Goal: Task Accomplishment & Management: Manage account settings

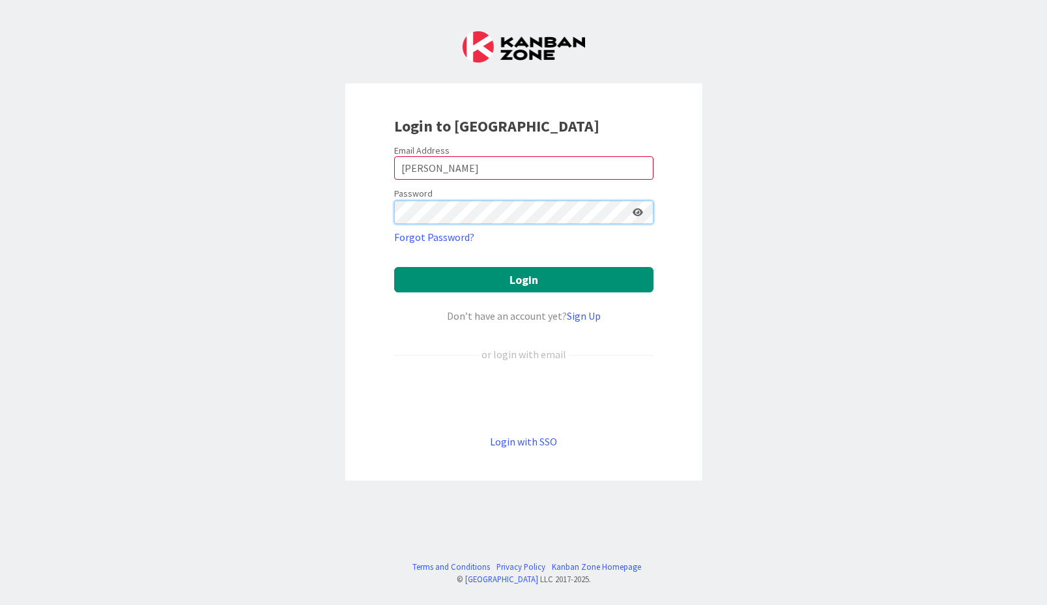
click at [523, 279] on button "Login" at bounding box center [523, 279] width 259 height 25
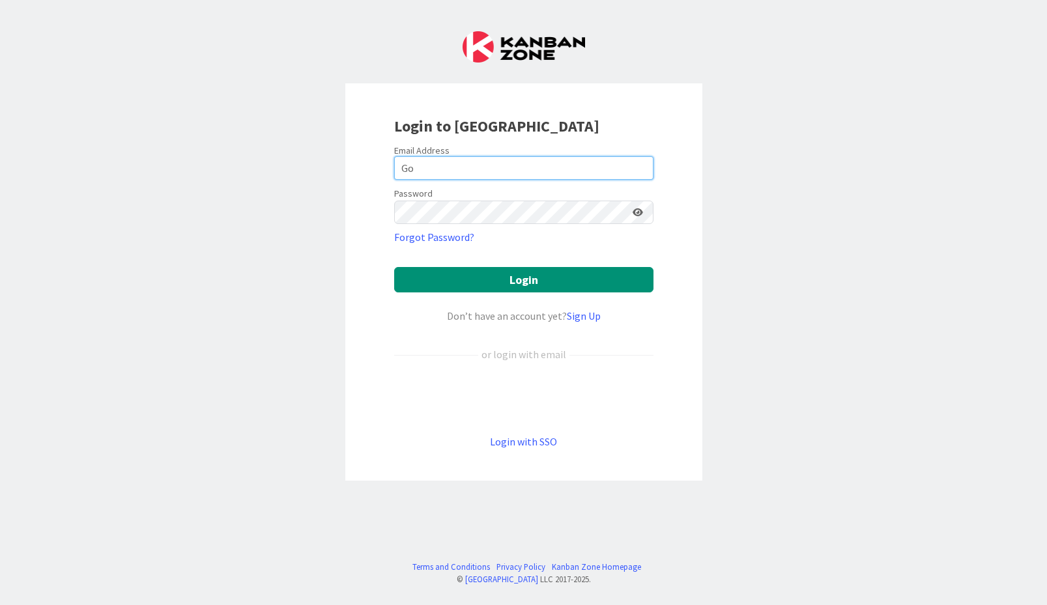
type input "G"
type input "kg"
type input "[EMAIL_ADDRESS][DOMAIN_NAME]"
click at [638, 211] on icon at bounding box center [637, 212] width 10 height 9
click at [638, 211] on icon at bounding box center [637, 212] width 12 height 9
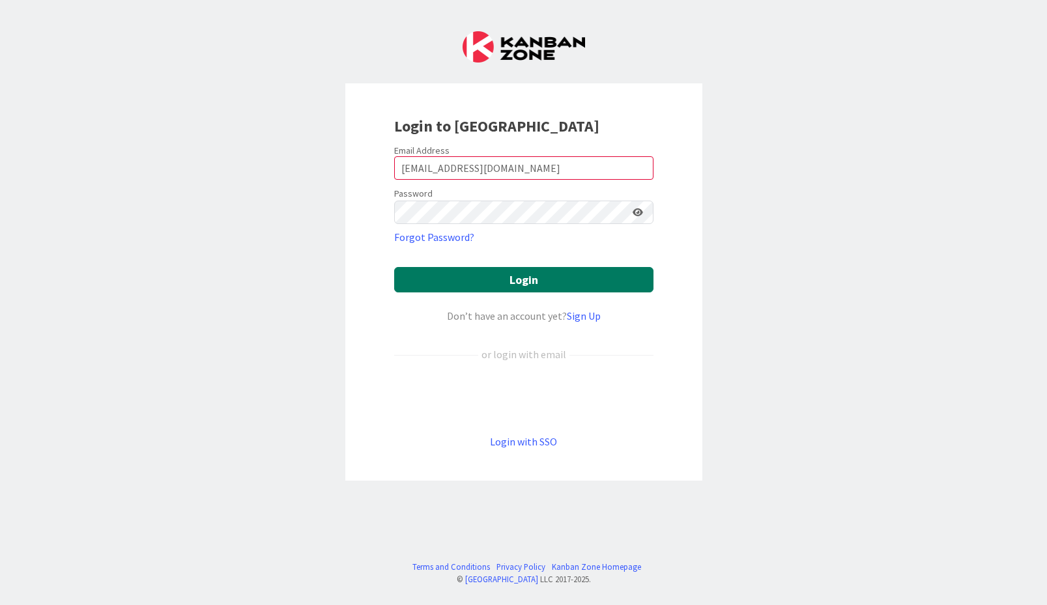
click at [531, 270] on button "Login" at bounding box center [523, 279] width 259 height 25
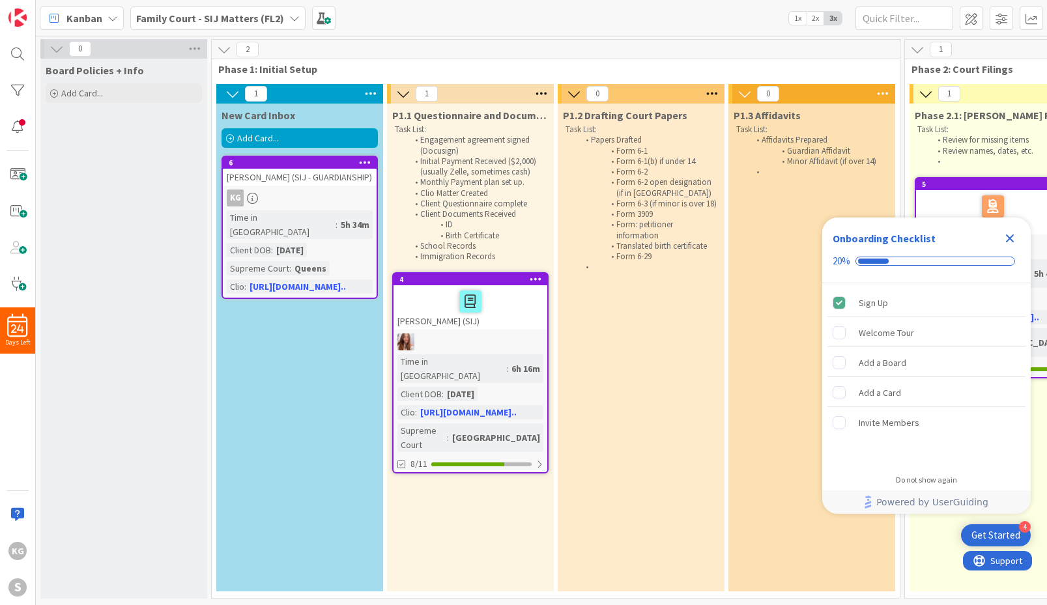
click at [1014, 237] on icon "Close Checklist" at bounding box center [1010, 239] width 16 height 16
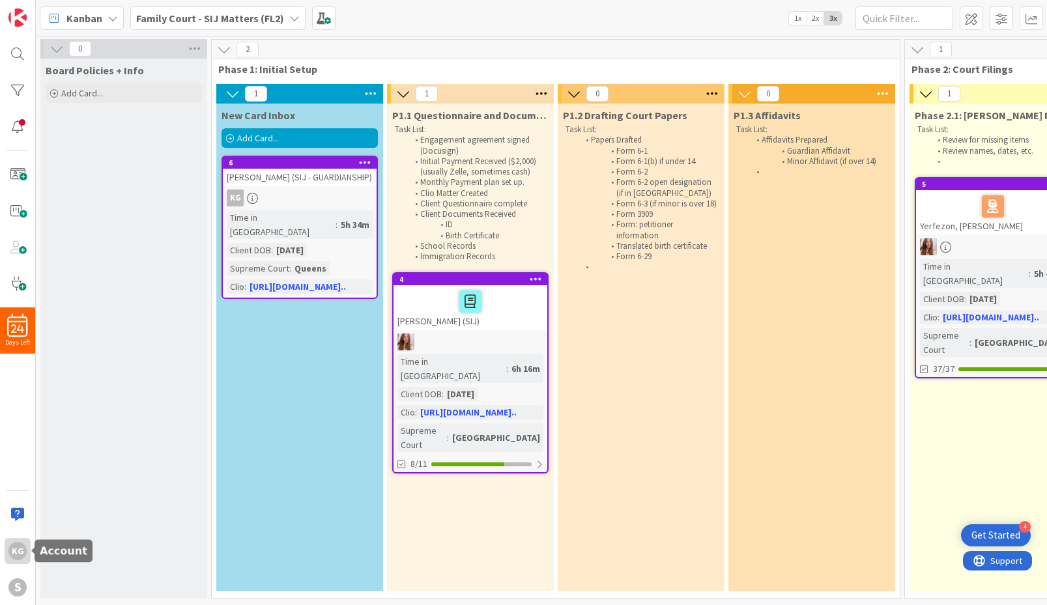
click at [21, 550] on div "KG" at bounding box center [17, 551] width 18 height 18
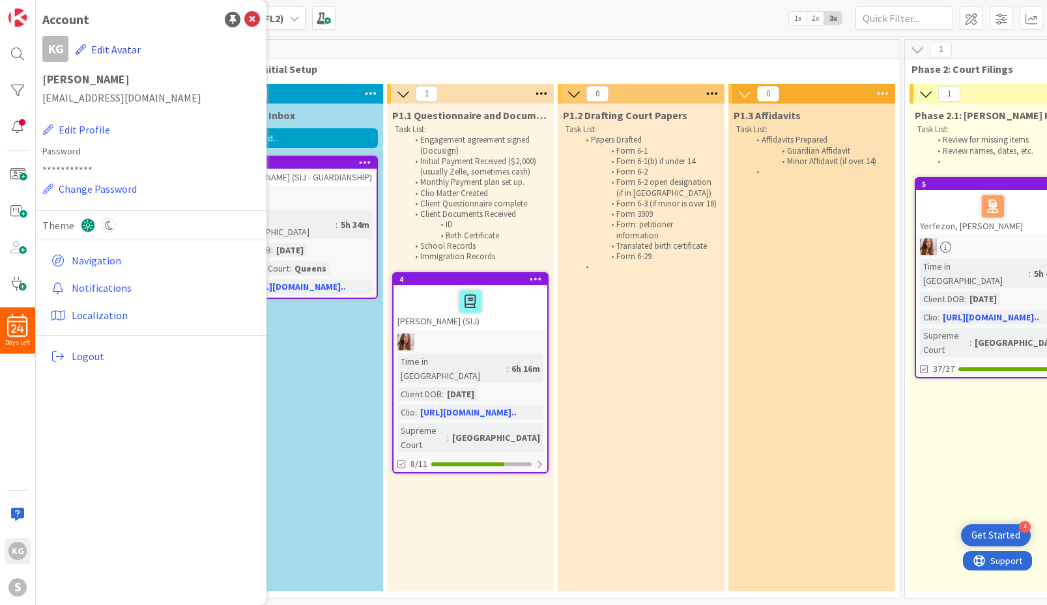
click at [115, 47] on button "Edit Avatar" at bounding box center [108, 49] width 66 height 27
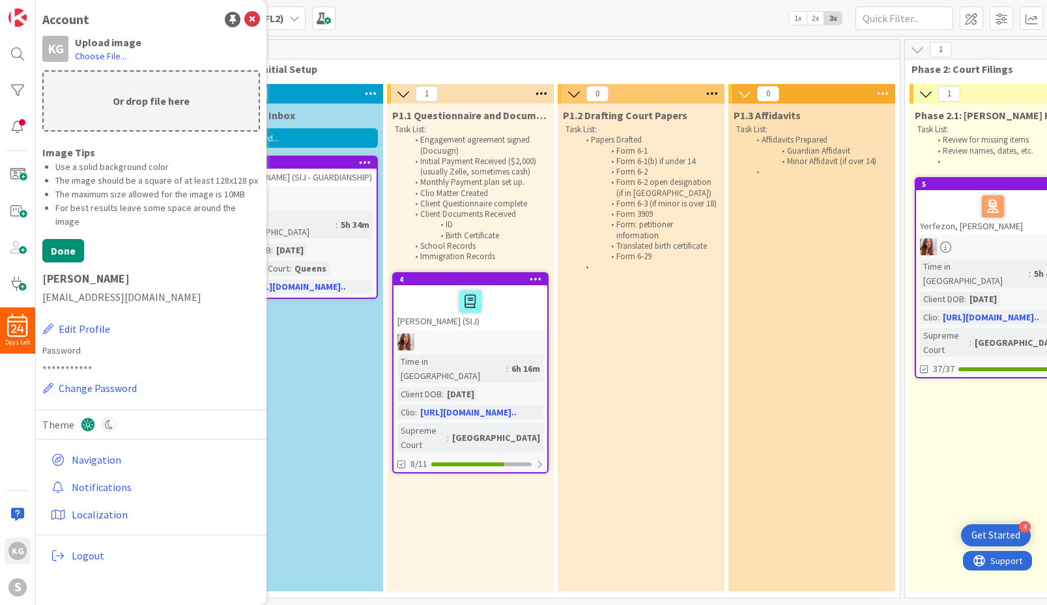
click at [127, 99] on p "Or drop file here" at bounding box center [151, 101] width 215 height 59
type input "C:\fakepath\IMG_4509.jpeg"
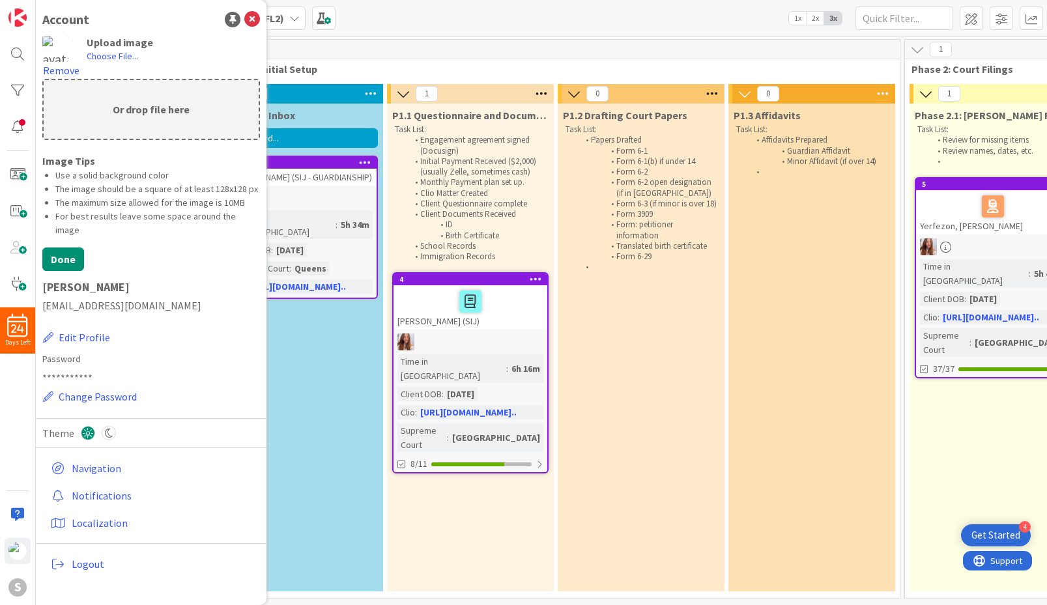
click at [53, 48] on img at bounding box center [55, 49] width 26 height 26
click at [111, 59] on label "Choose File..." at bounding box center [112, 55] width 51 height 13
click at [36, 0] on input "Choose File..." at bounding box center [36, 0] width 0 height 0
click at [60, 69] on button "Remove" at bounding box center [61, 70] width 38 height 17
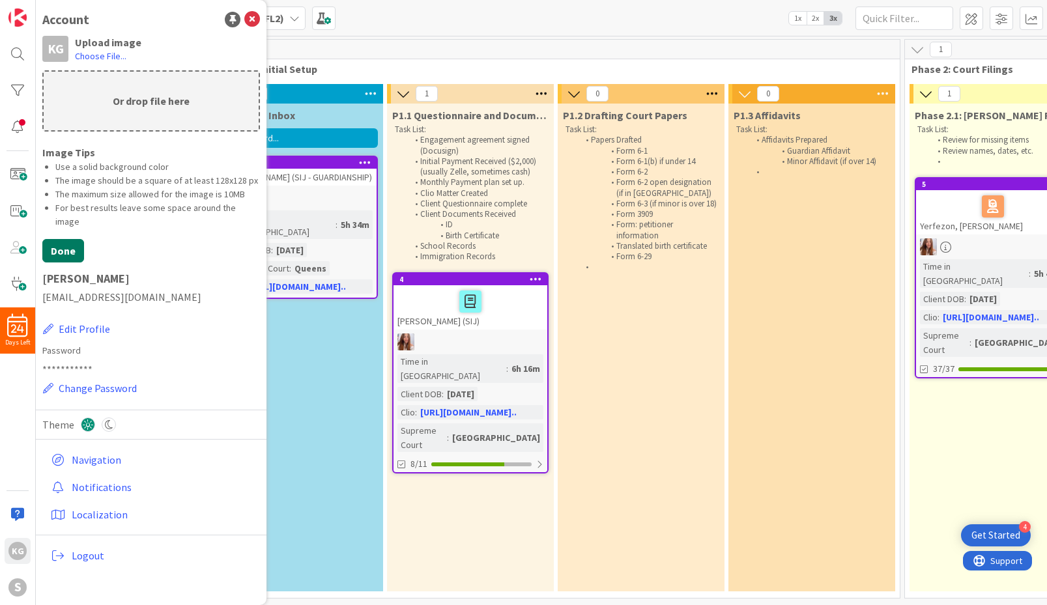
click at [61, 239] on button "Done" at bounding box center [63, 250] width 42 height 23
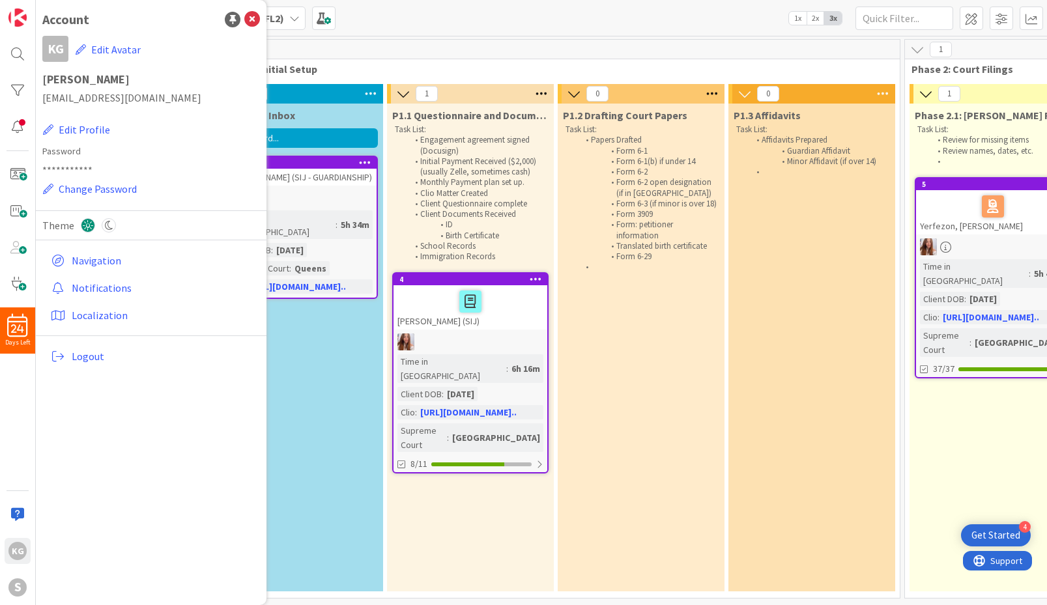
click at [368, 44] on div "2" at bounding box center [556, 50] width 688 height 20
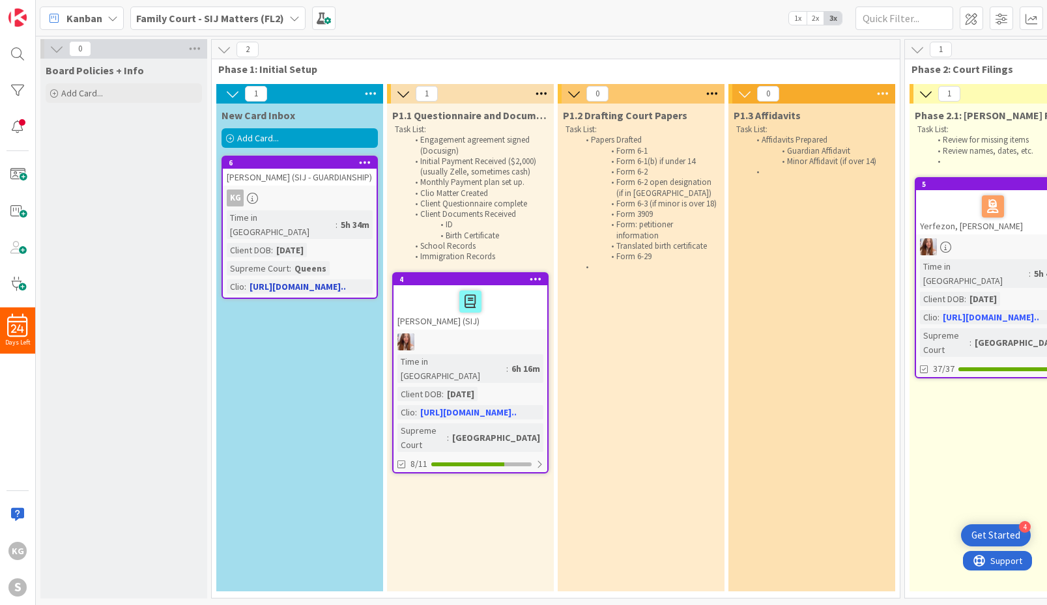
click at [324, 175] on div "[PERSON_NAME] (SIJ - GUARDIANSHIP)" at bounding box center [300, 177] width 154 height 17
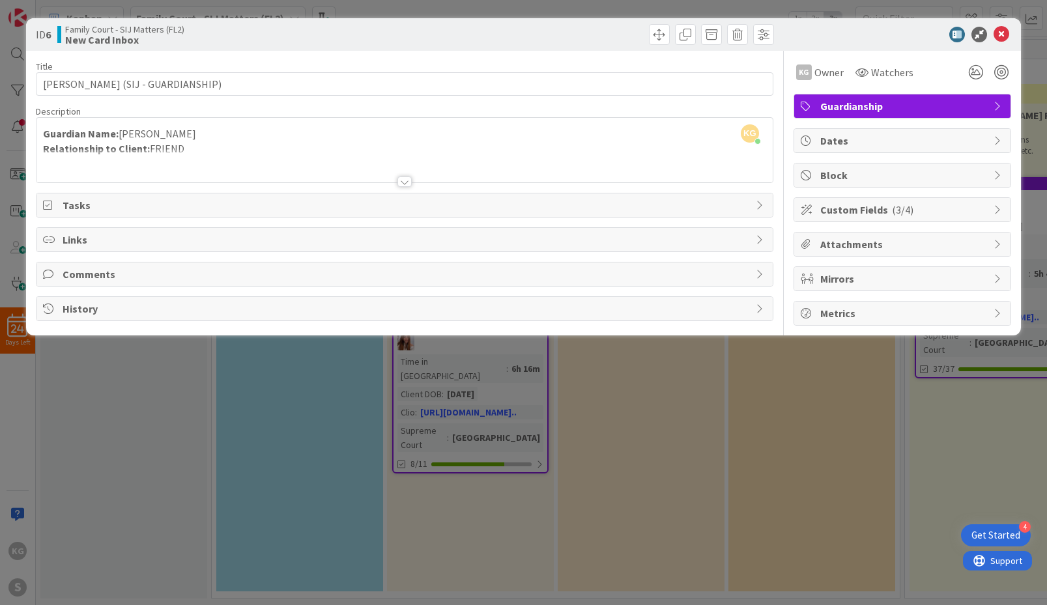
click at [408, 183] on div at bounding box center [404, 181] width 14 height 10
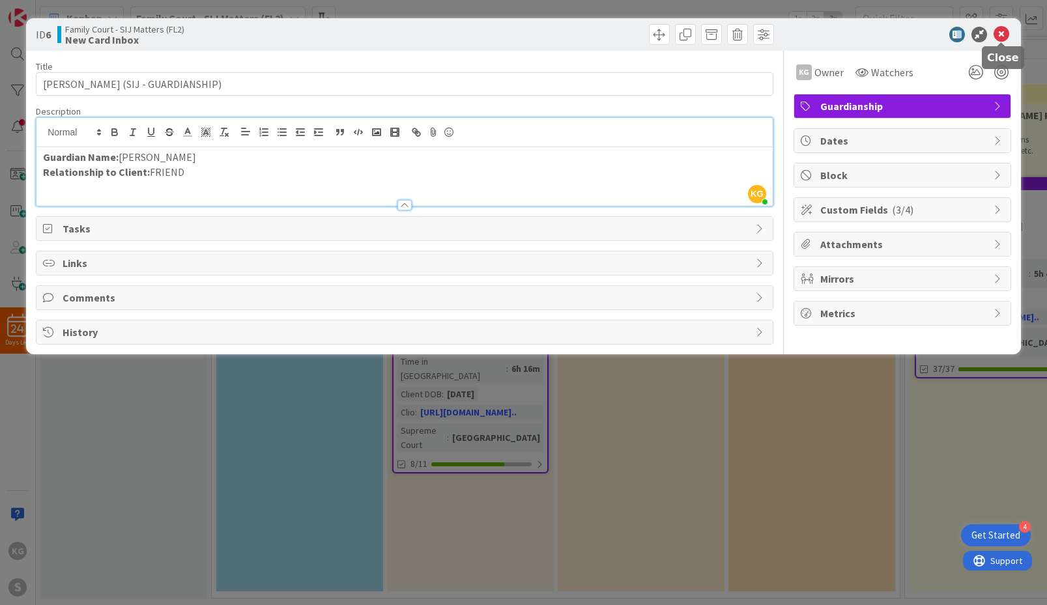
click at [1002, 32] on icon at bounding box center [1001, 35] width 16 height 16
